Goal: Task Accomplishment & Management: Manage account settings

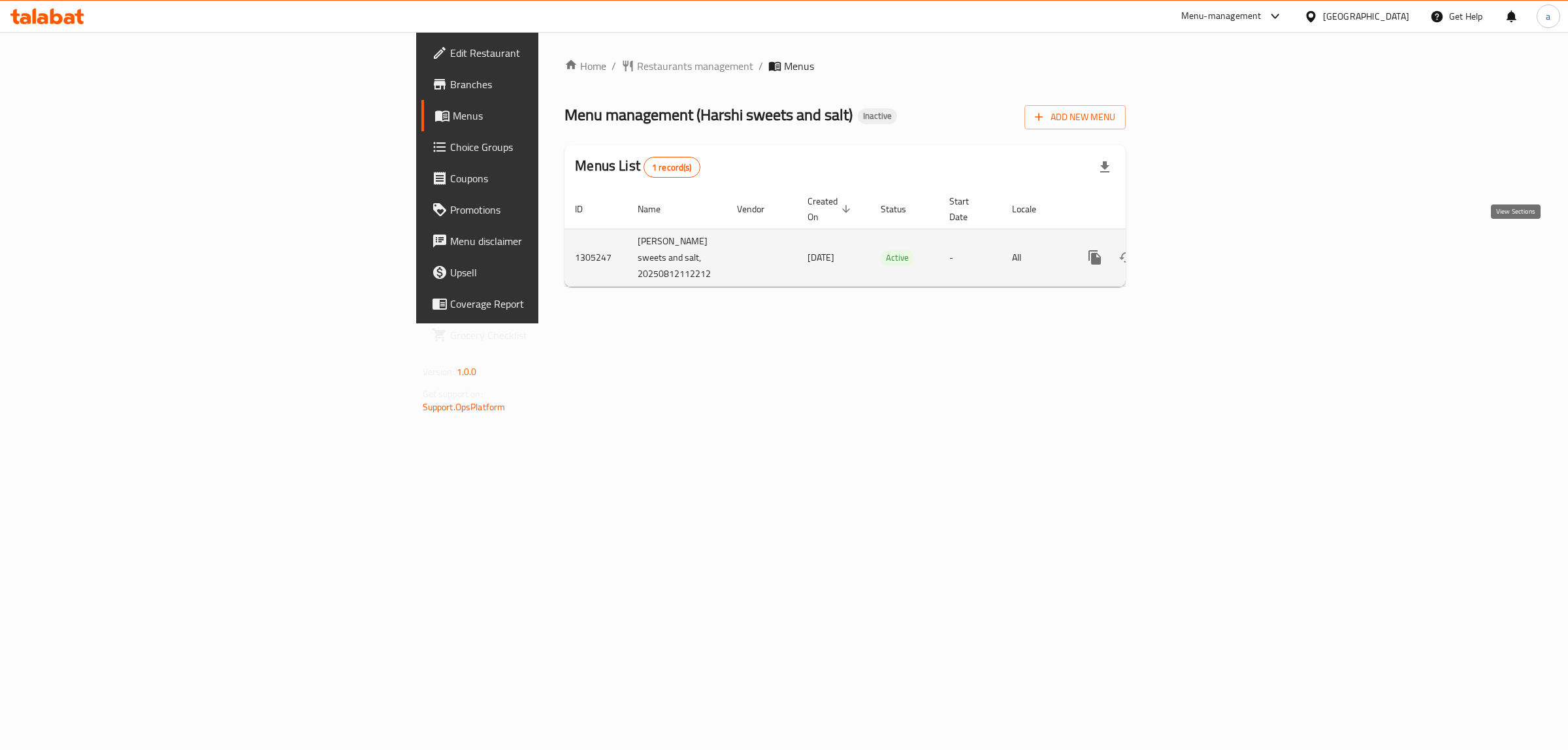
click at [1197, 250] on icon "enhanced table" at bounding box center [1189, 258] width 16 height 16
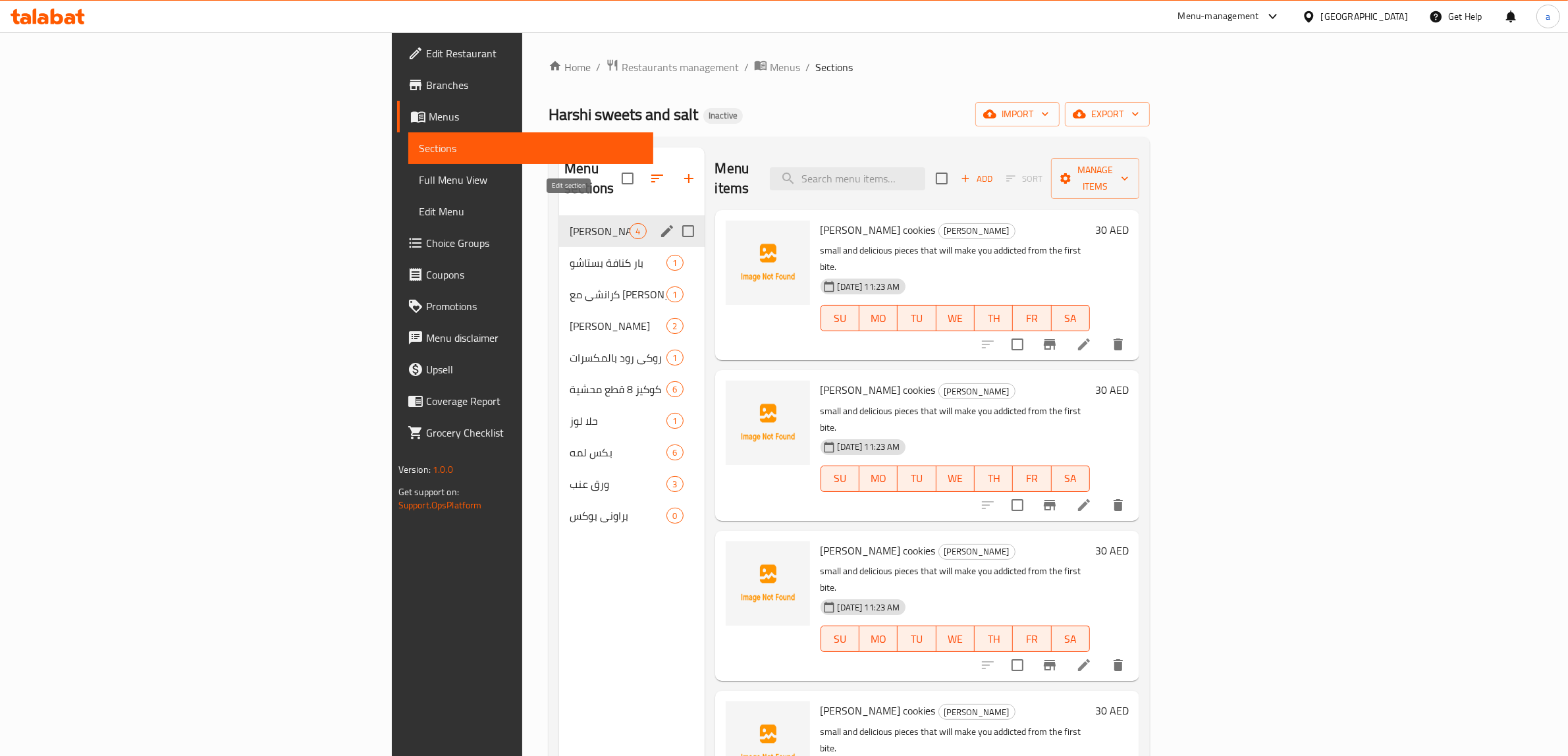
click at [659, 223] on icon "edit" at bounding box center [667, 231] width 16 height 16
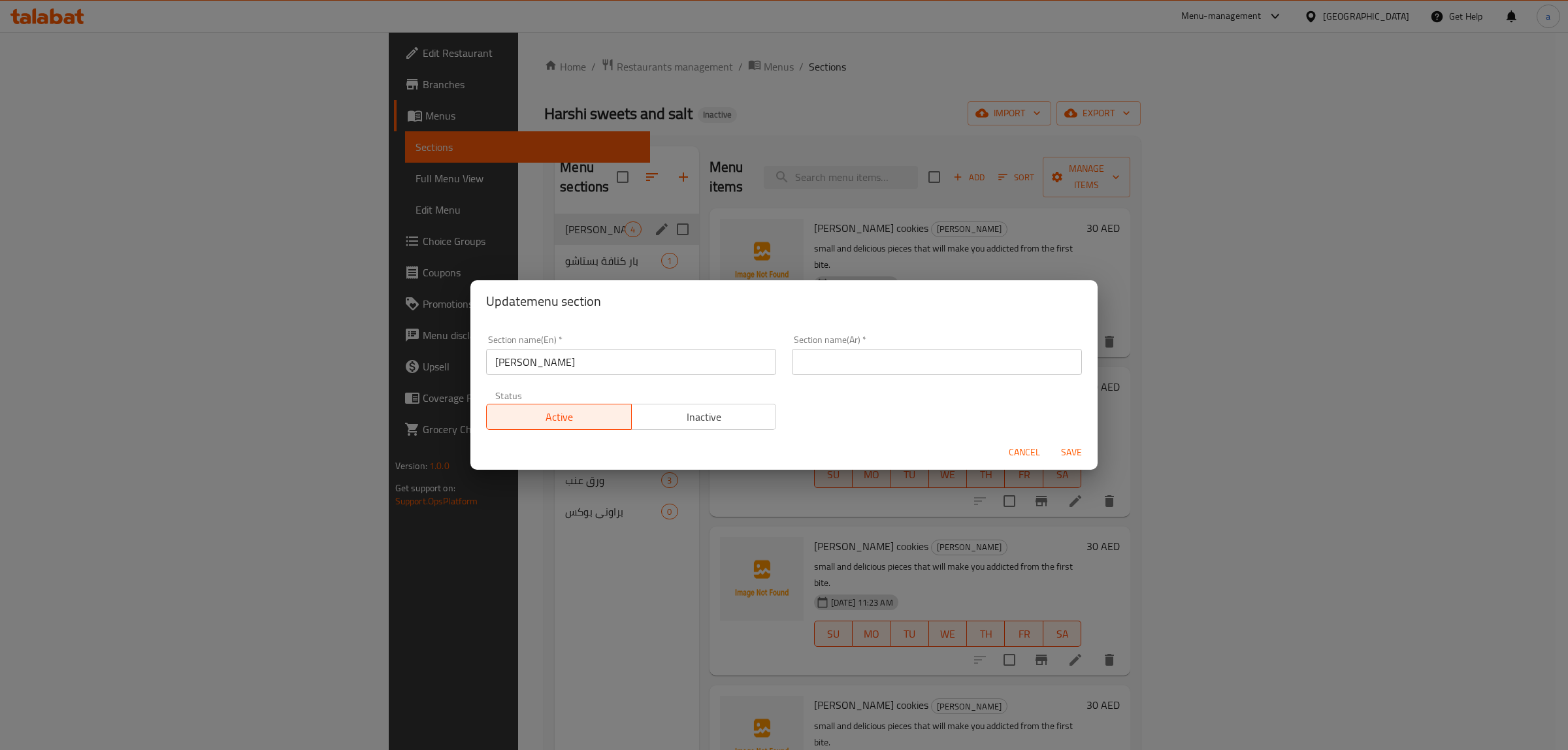
click at [1027, 454] on span "Cancel" at bounding box center [1024, 452] width 31 height 16
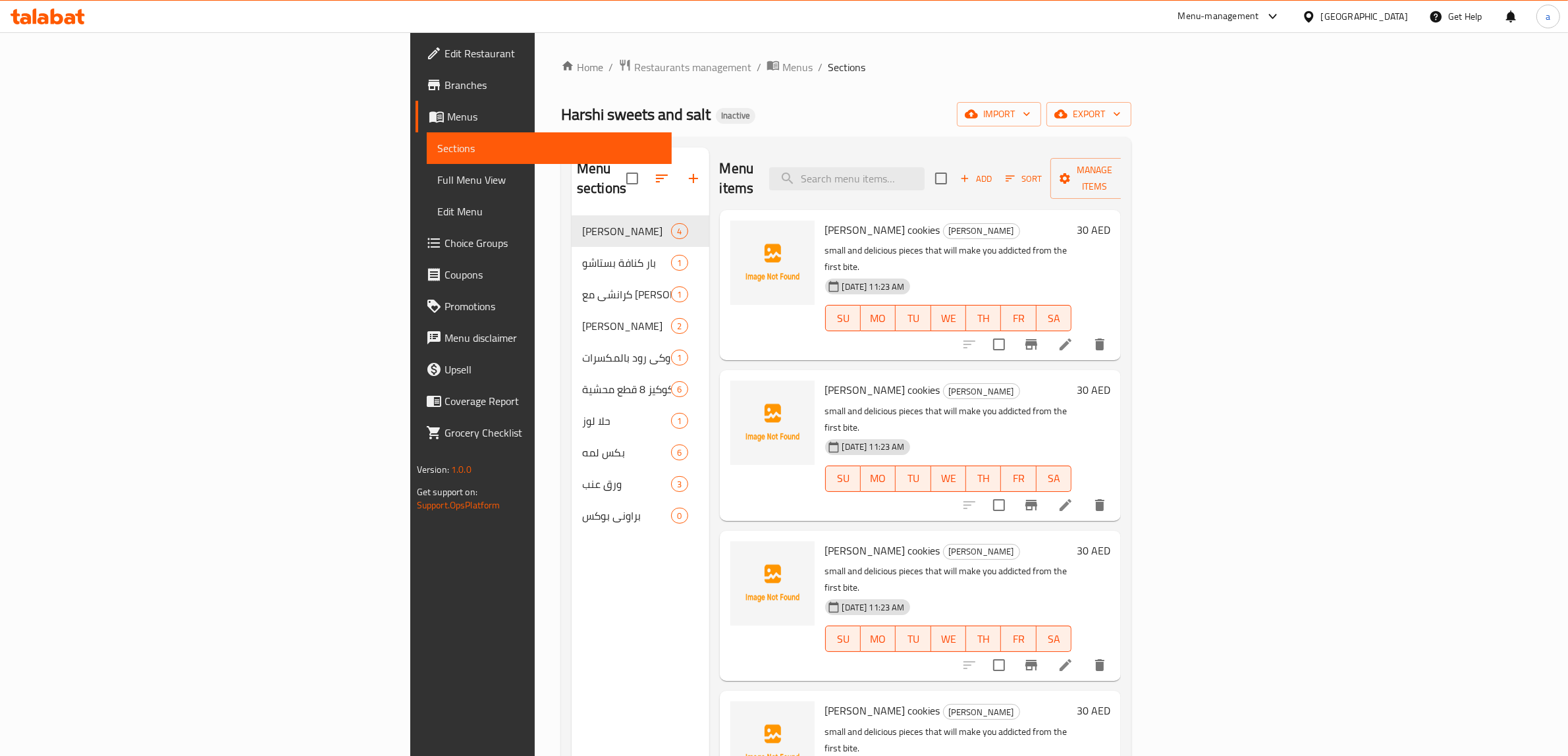
click at [415, 126] on link "Menus" at bounding box center [544, 116] width 257 height 32
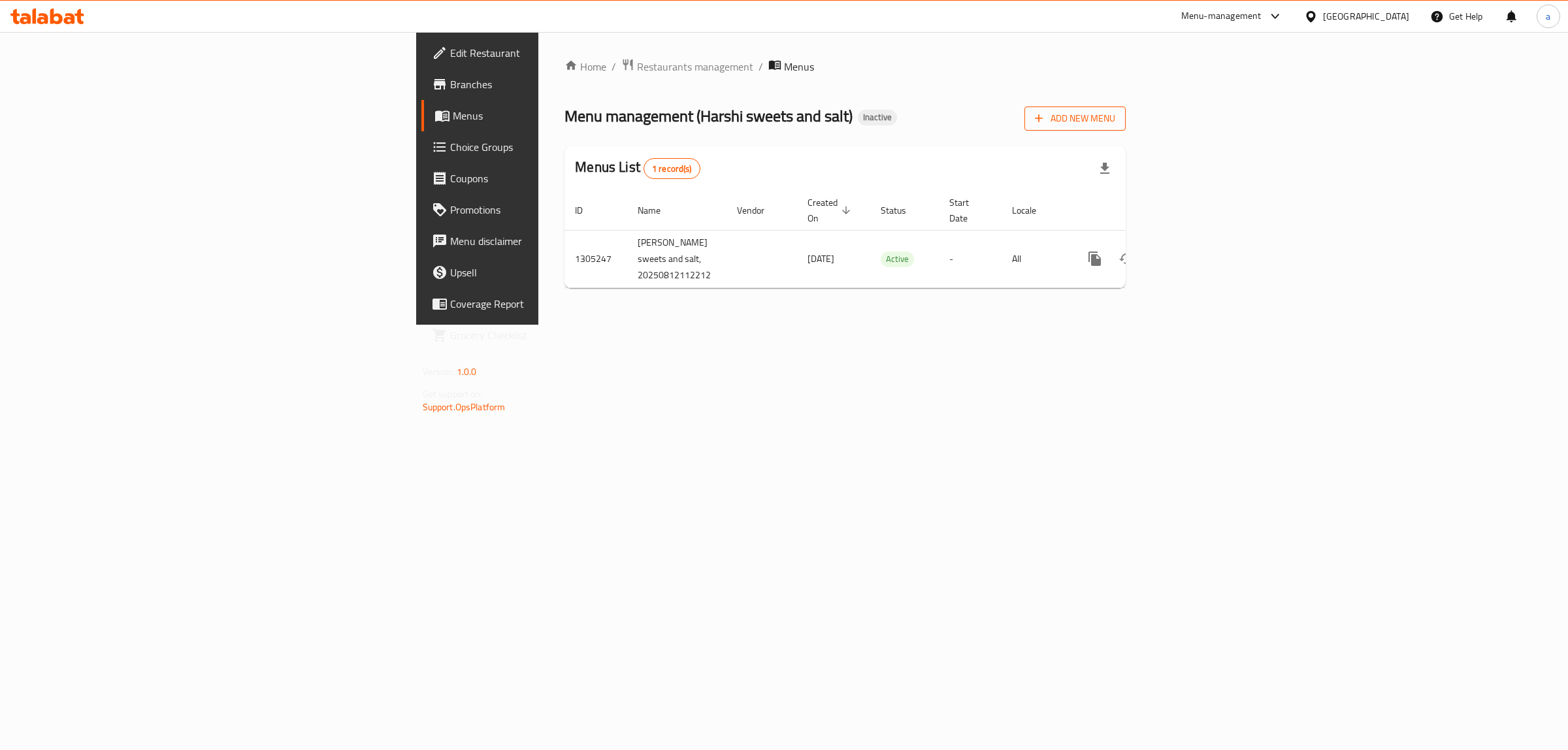
click at [1126, 127] on button "Add New Menu" at bounding box center [1075, 118] width 101 height 24
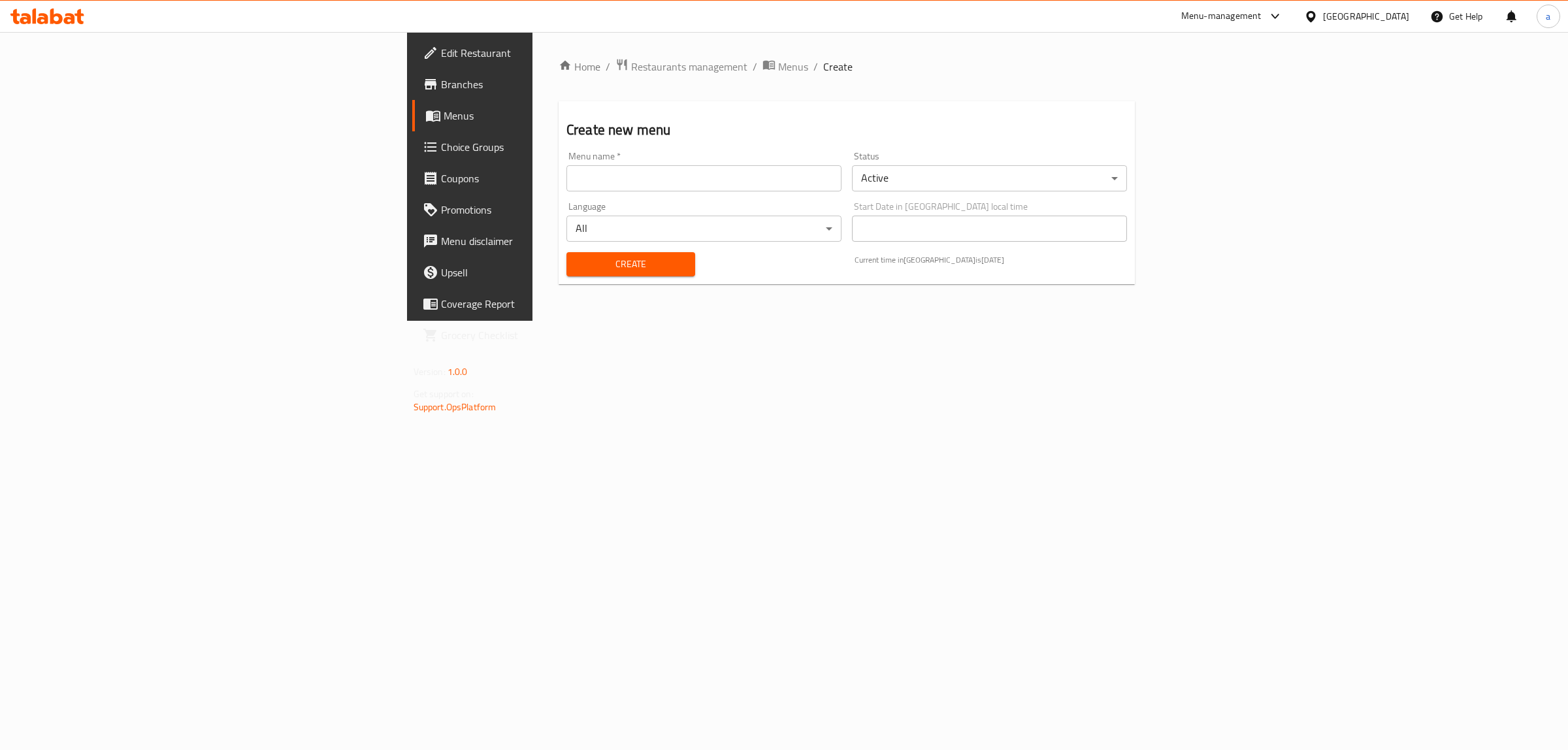
click at [567, 163] on div "Menu name   * Menu name *" at bounding box center [704, 171] width 275 height 40
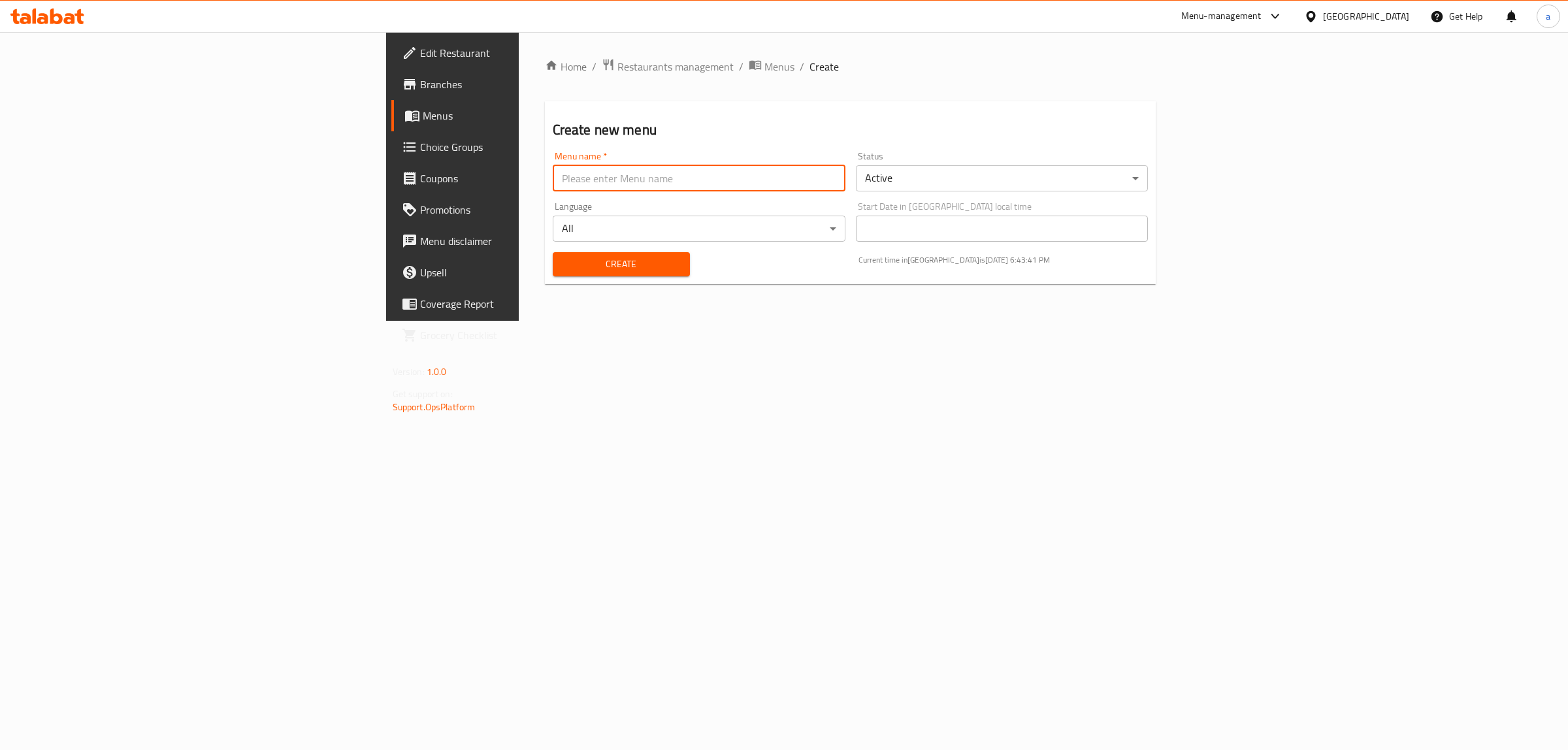
click at [553, 177] on input "text" at bounding box center [699, 178] width 293 height 26
type input "menu"
click at [553, 253] on button "Create" at bounding box center [621, 264] width 137 height 24
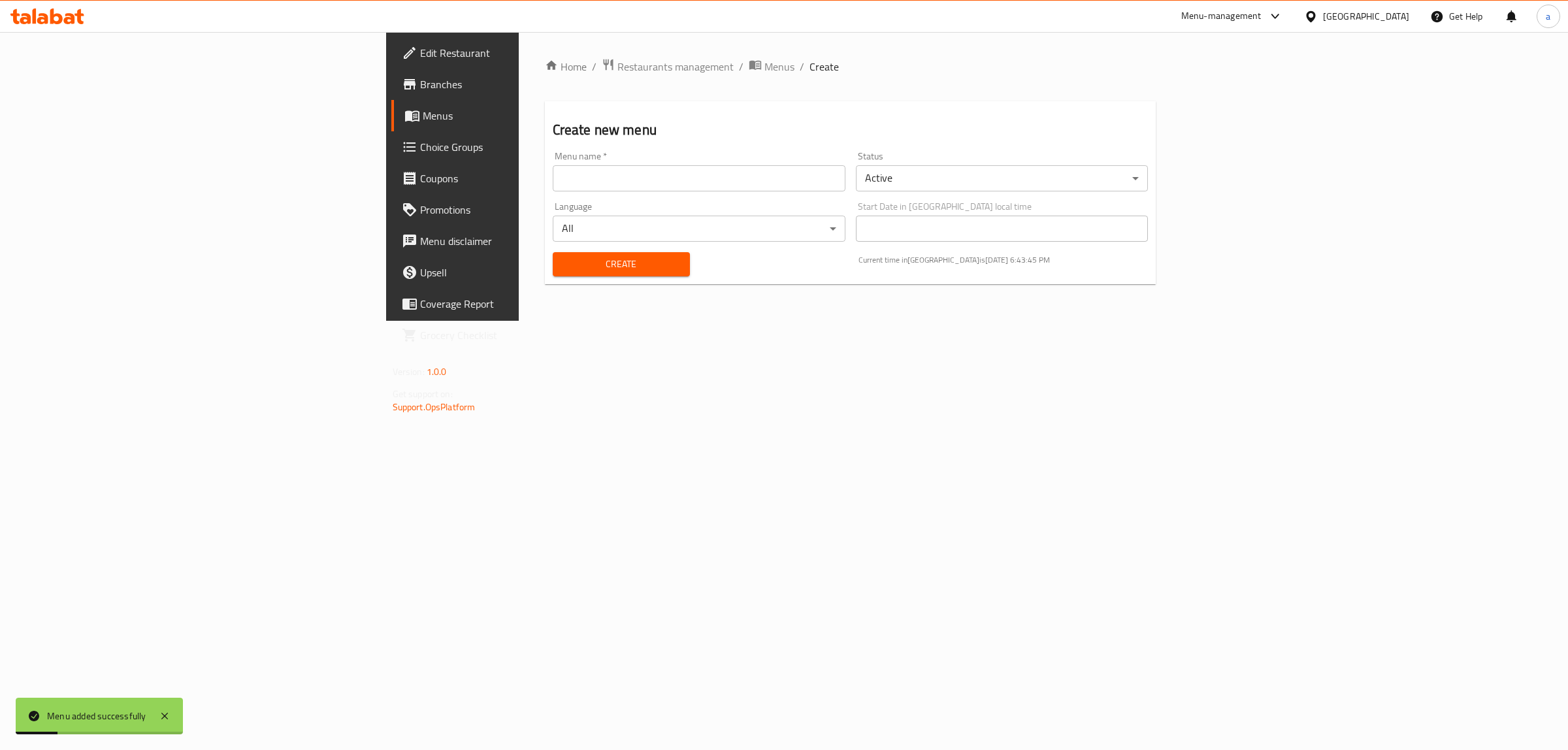
click at [391, 126] on link "Menus" at bounding box center [519, 115] width 257 height 31
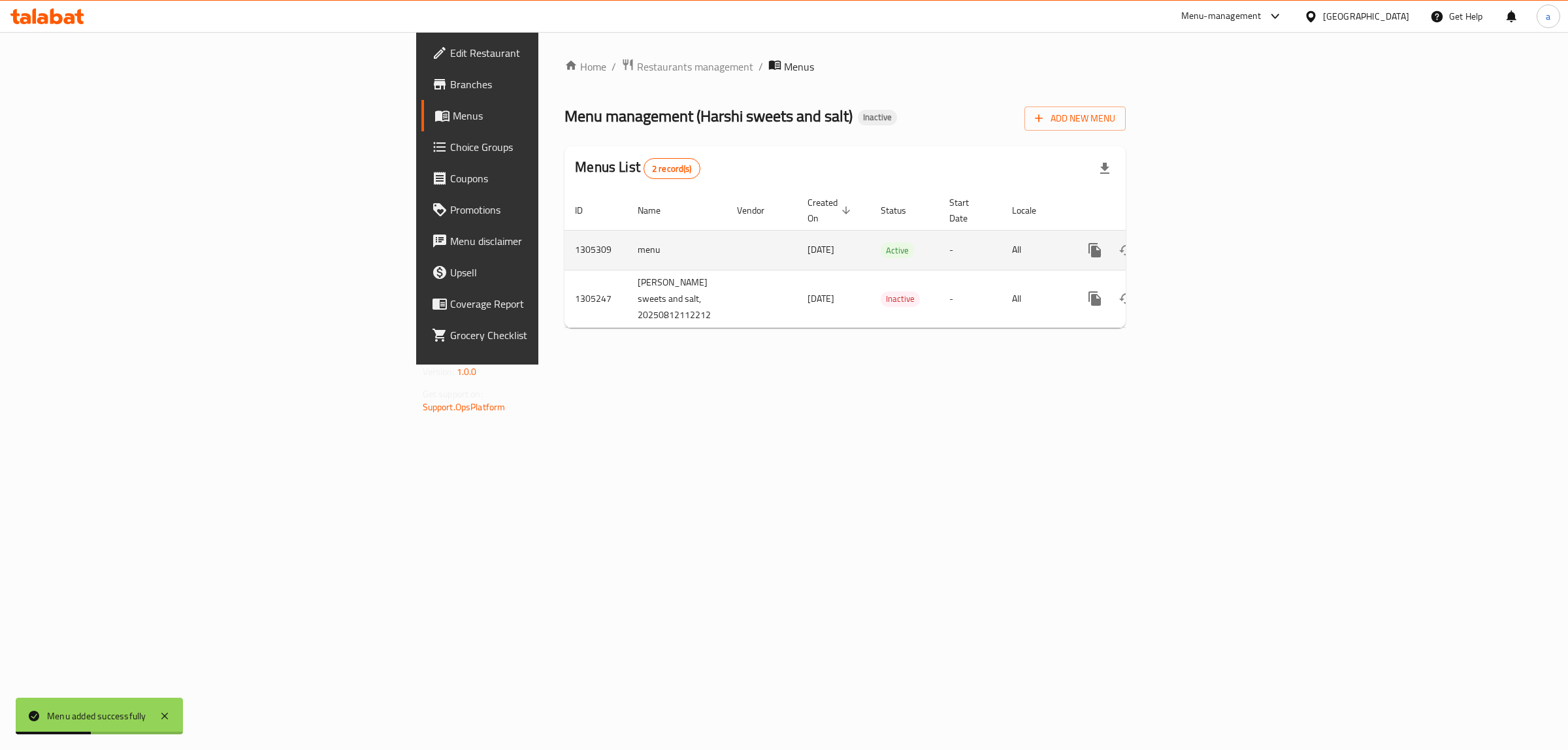
click at [1205, 245] on link "enhanced table" at bounding box center [1189, 250] width 31 height 31
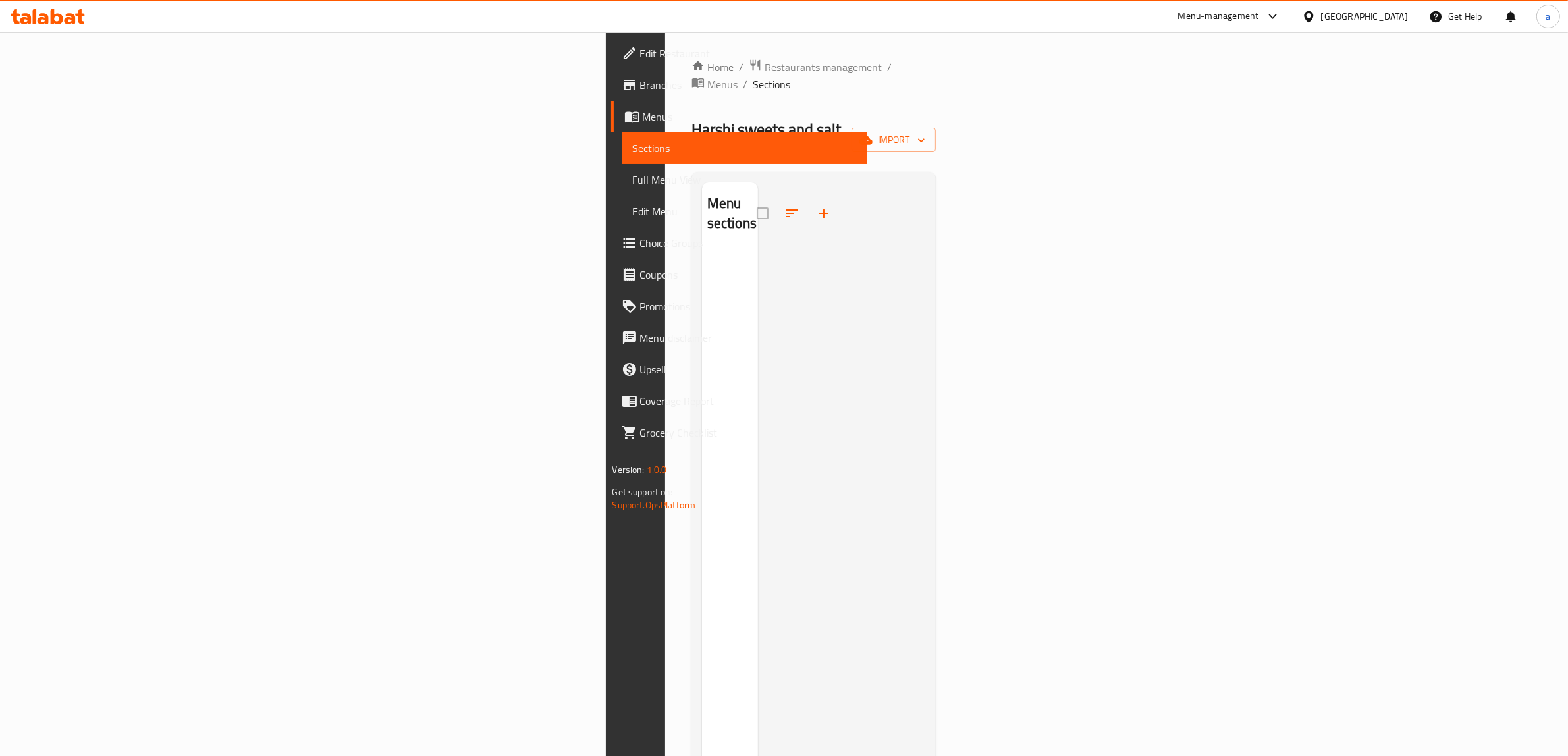
click at [611, 130] on link "Menus" at bounding box center [740, 116] width 257 height 32
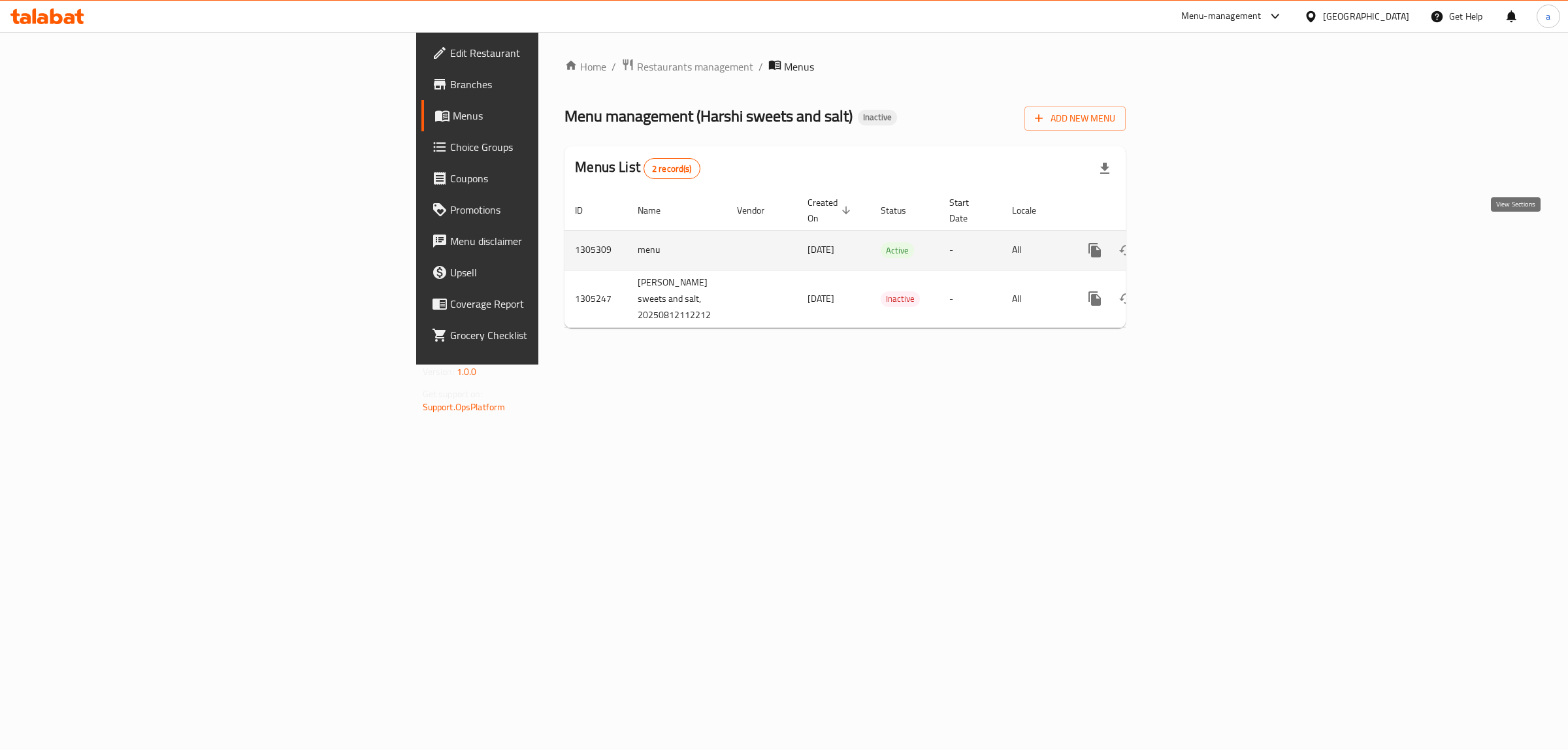
click at [1197, 242] on icon "enhanced table" at bounding box center [1189, 250] width 16 height 16
